Goal: Task Accomplishment & Management: Use online tool/utility

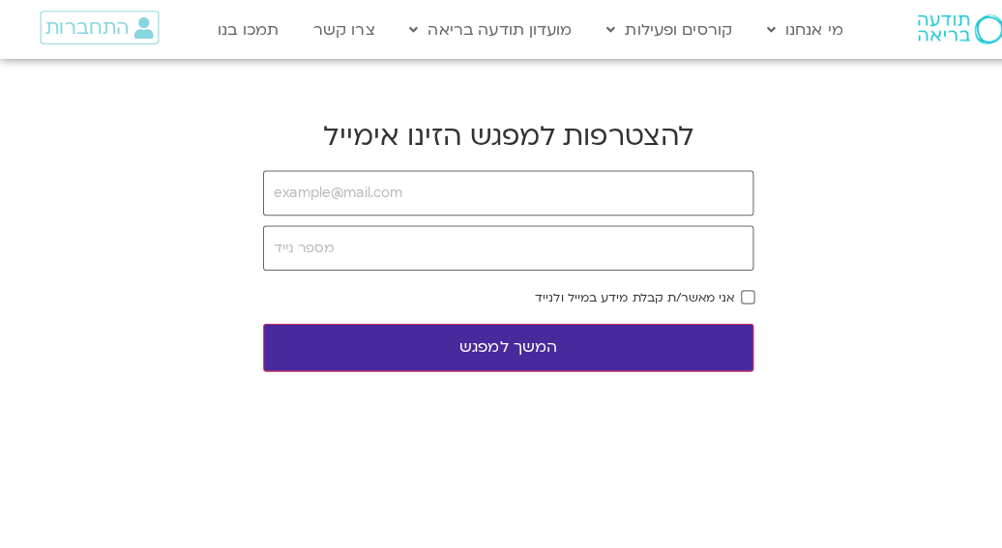
click at [725, 191] on input "email" at bounding box center [500, 190] width 483 height 44
type input "[EMAIL_ADDRESS][DOMAIN_NAME]"
click at [726, 246] on input "tel" at bounding box center [500, 244] width 483 height 44
click at [717, 245] on input "tel" at bounding box center [500, 244] width 483 height 44
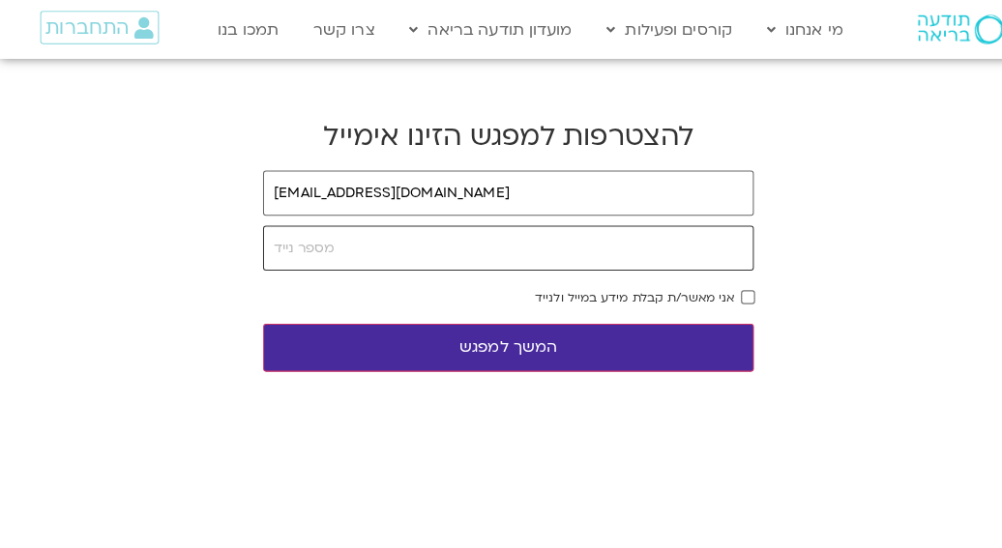
click at [725, 244] on input "tel" at bounding box center [500, 244] width 483 height 44
click at [717, 244] on input "tel" at bounding box center [500, 244] width 483 height 44
click at [273, 248] on input "tel" at bounding box center [500, 244] width 483 height 44
click at [723, 244] on input "0" at bounding box center [500, 244] width 483 height 44
click at [726, 246] on input "0" at bounding box center [500, 244] width 483 height 44
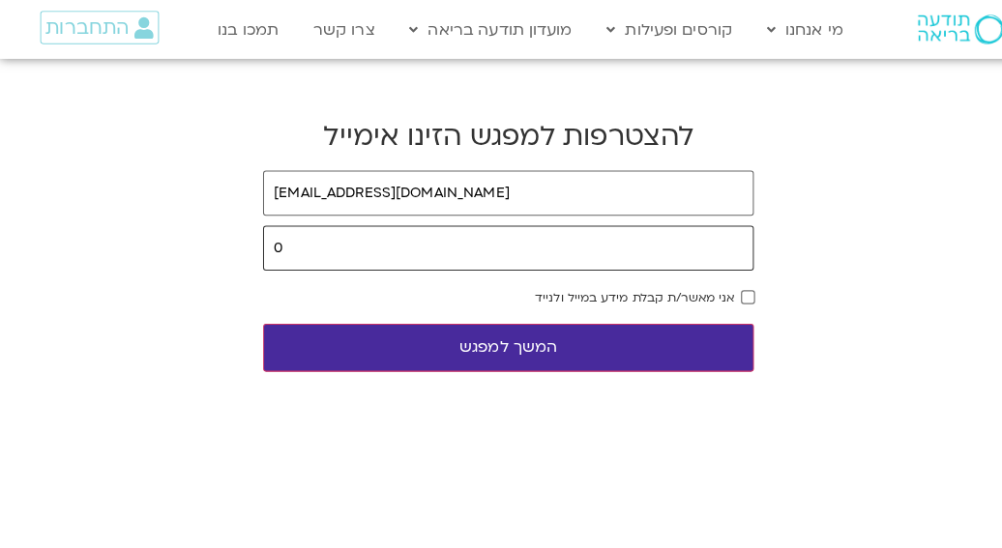
click at [726, 245] on input "0" at bounding box center [500, 244] width 483 height 44
type input "0528641350"
click at [540, 347] on button "המשך למפגש" at bounding box center [500, 342] width 483 height 47
